Goal: Find specific page/section: Find specific page/section

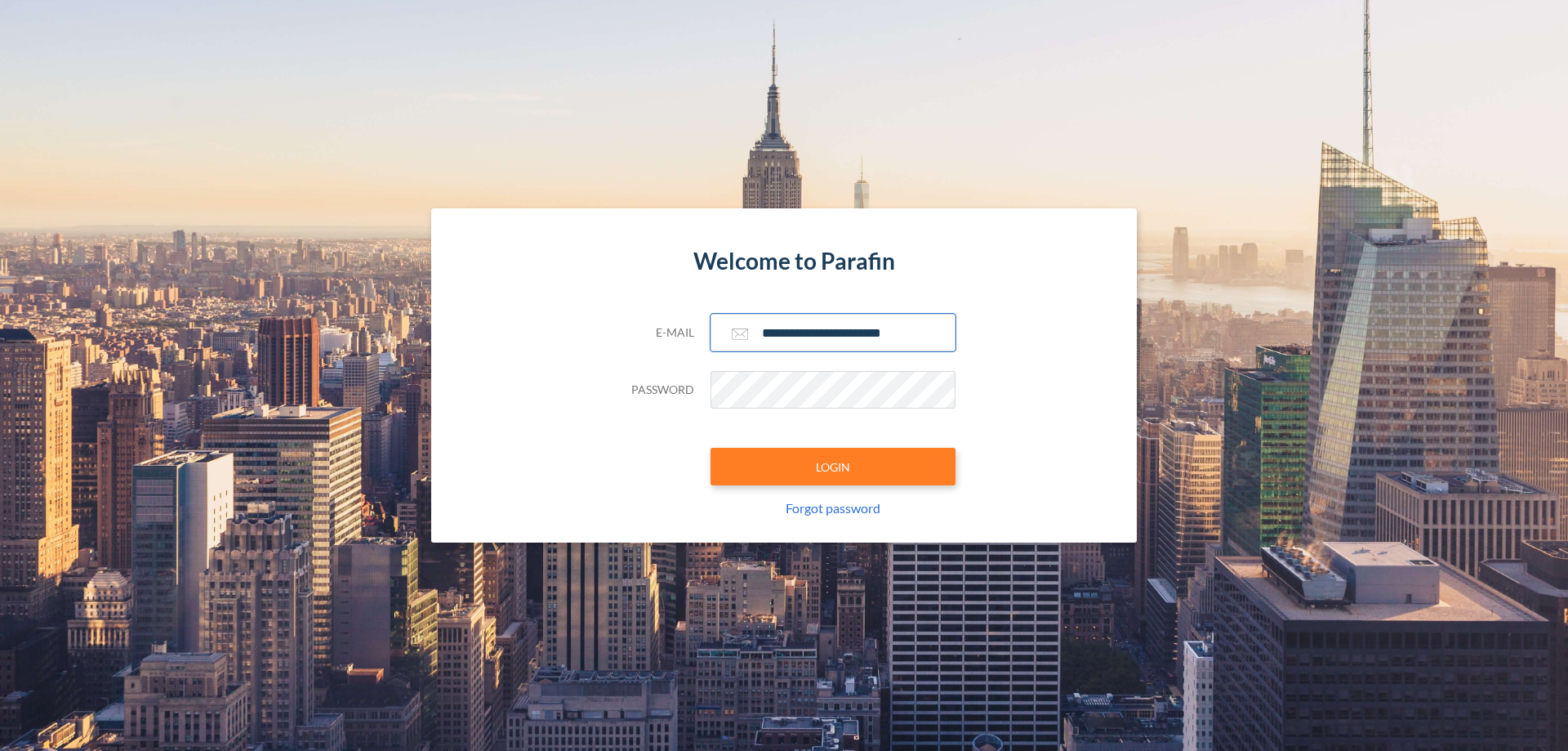
type input "**********"
click at [833, 466] on button "LOGIN" at bounding box center [832, 466] width 245 height 37
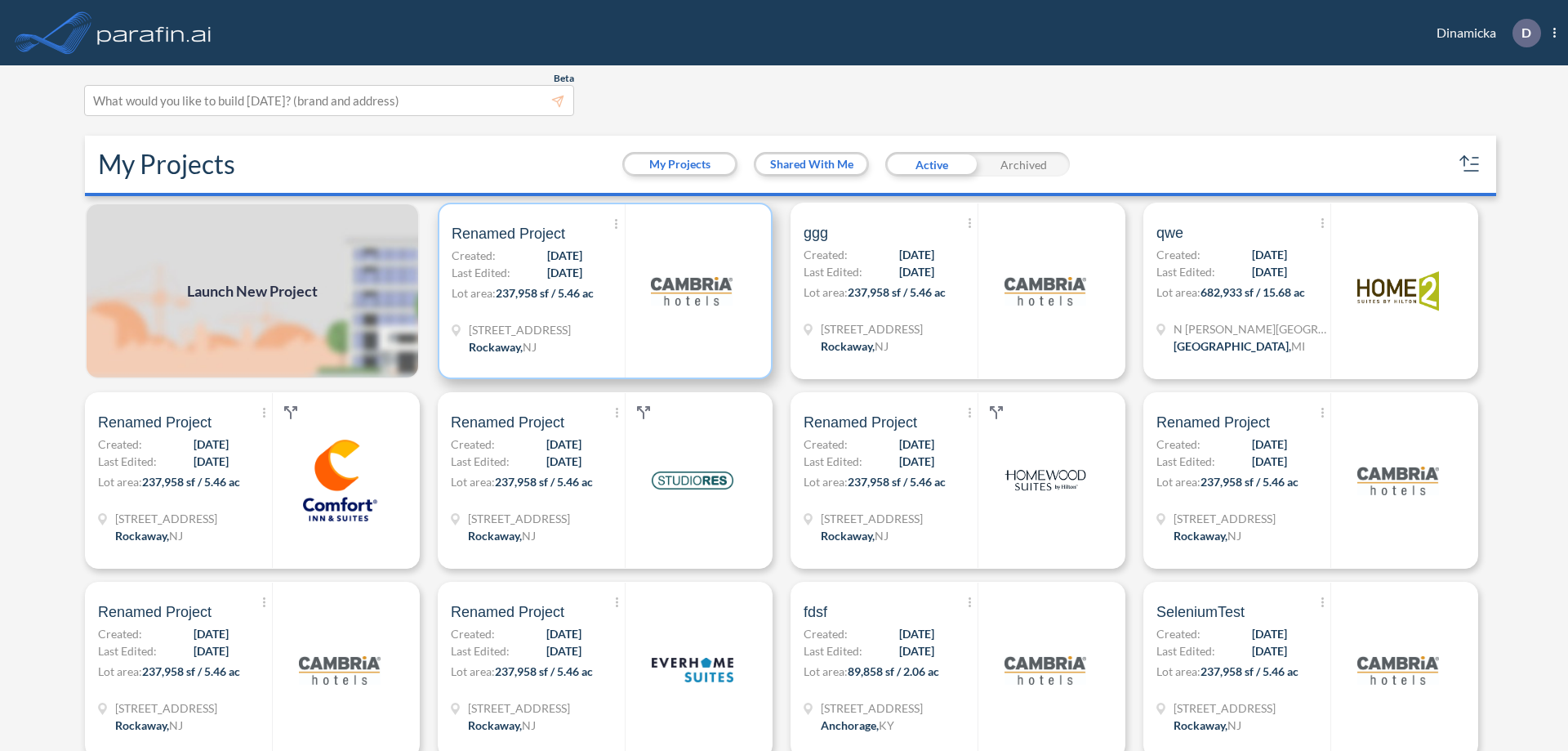
scroll to position [4, 0]
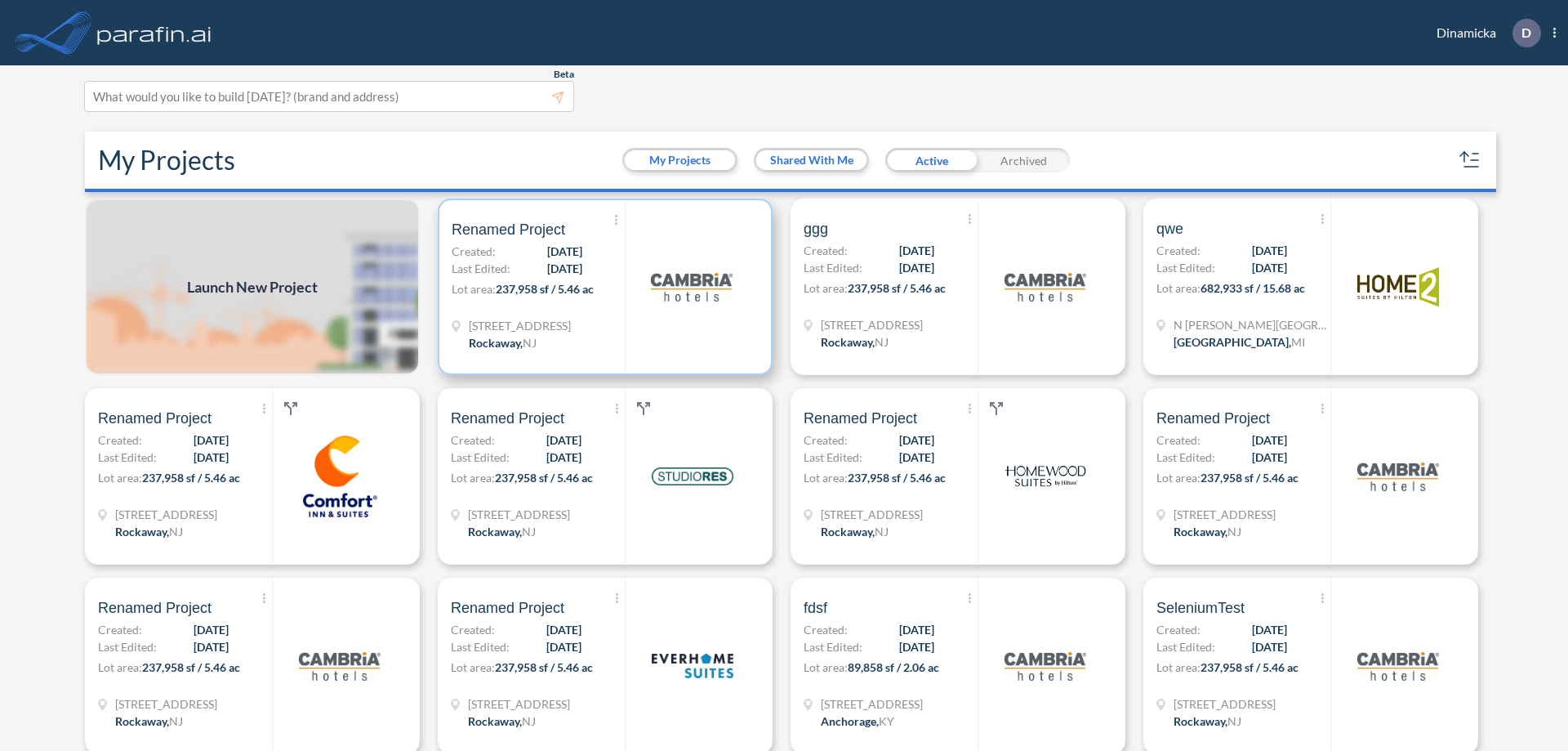
click at [602, 287] on p "Lot area: 237,958 sf / 5.46 ac" at bounding box center [538, 292] width 174 height 24
